Goal: Learn about a topic: Learn about a topic

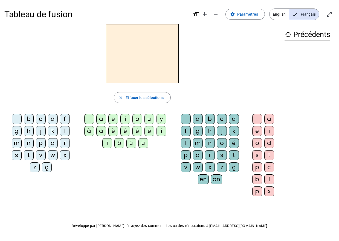
click at [18, 142] on div "m" at bounding box center [17, 143] width 10 height 10
click at [99, 119] on div "a" at bounding box center [101, 119] width 10 height 10
click at [113, 119] on div "e" at bounding box center [113, 119] width 10 height 10
click at [124, 120] on div "i" at bounding box center [126, 119] width 10 height 10
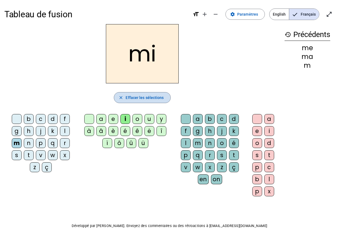
click at [132, 99] on span "Effacer les sélections" at bounding box center [145, 97] width 38 height 7
click at [124, 98] on span "button" at bounding box center [142, 97] width 56 height 13
click at [121, 97] on mat-icon "close" at bounding box center [121, 97] width 5 height 5
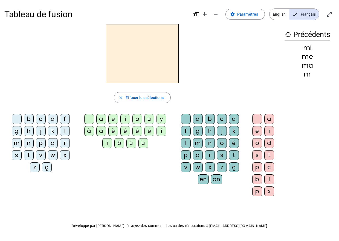
click at [310, 74] on div "m" at bounding box center [308, 74] width 46 height 7
click at [219, 14] on mat-icon "remove" at bounding box center [216, 14] width 7 height 7
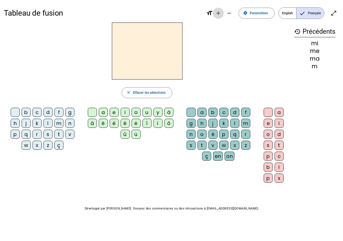
click at [221, 13] on mat-icon "add" at bounding box center [218, 13] width 7 height 7
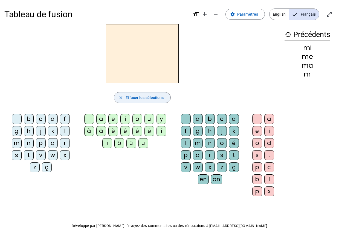
click at [123, 97] on mat-icon "close" at bounding box center [121, 97] width 5 height 5
